Goal: Find specific page/section: Find specific page/section

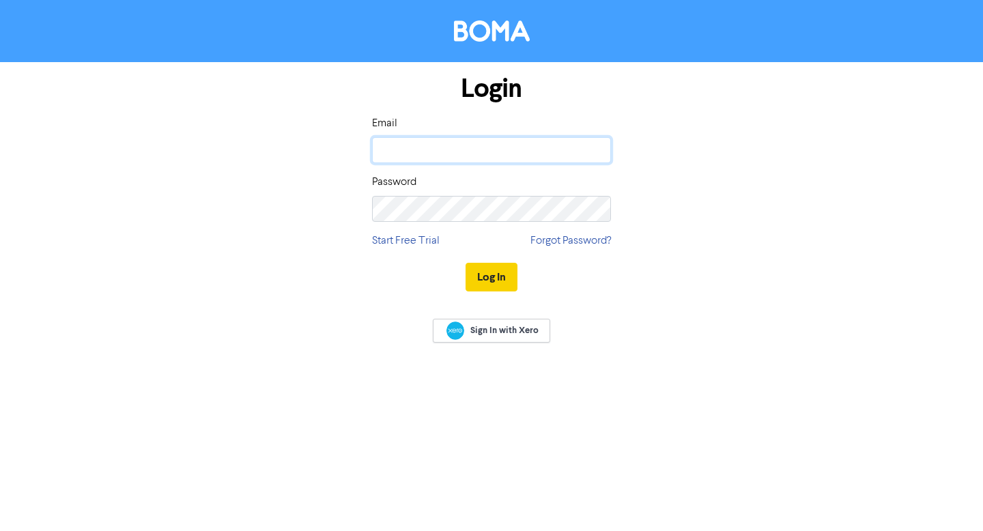
type input "[PERSON_NAME][EMAIL_ADDRESS][DOMAIN_NAME]"
click at [482, 277] on button "Log In" at bounding box center [491, 277] width 52 height 29
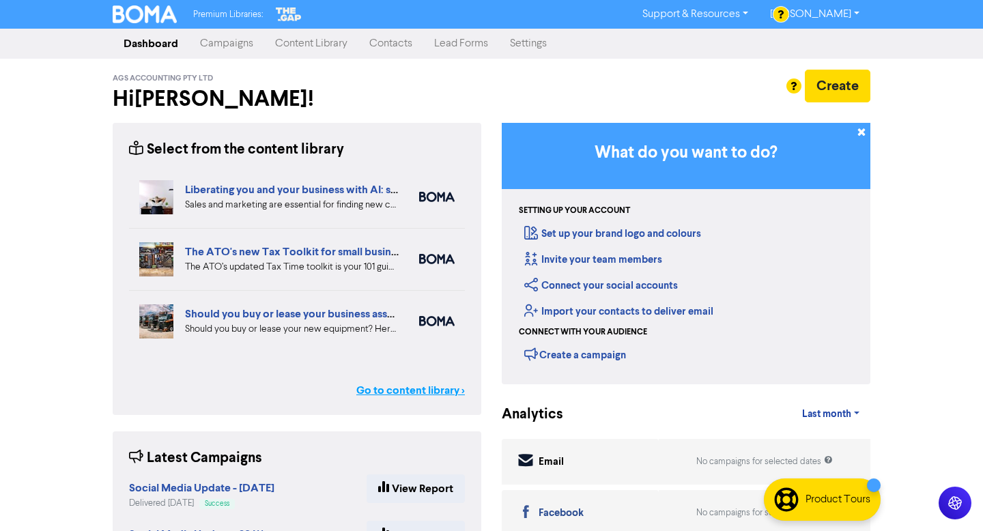
click at [385, 389] on link "Go to content library >" at bounding box center [410, 390] width 108 height 16
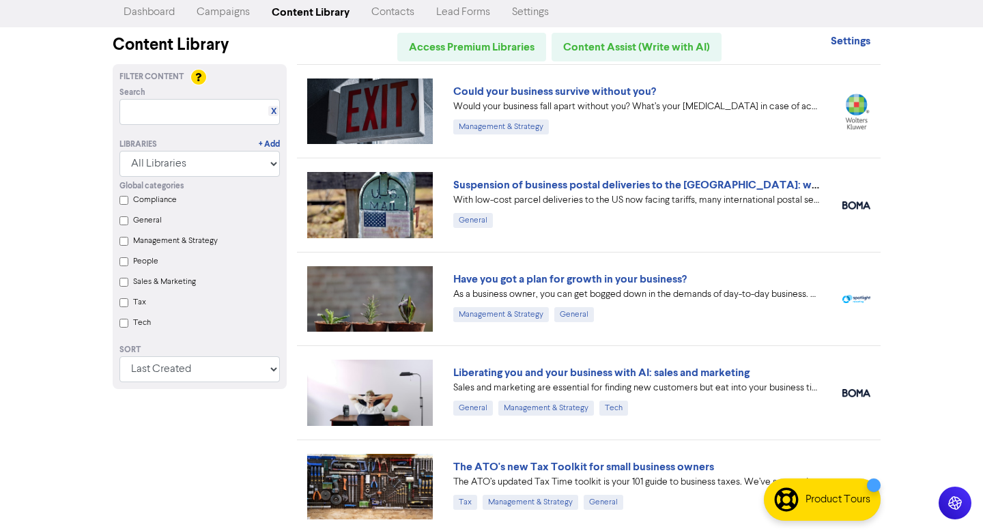
scroll to position [31, 0]
